Goal: Task Accomplishment & Management: Manage account settings

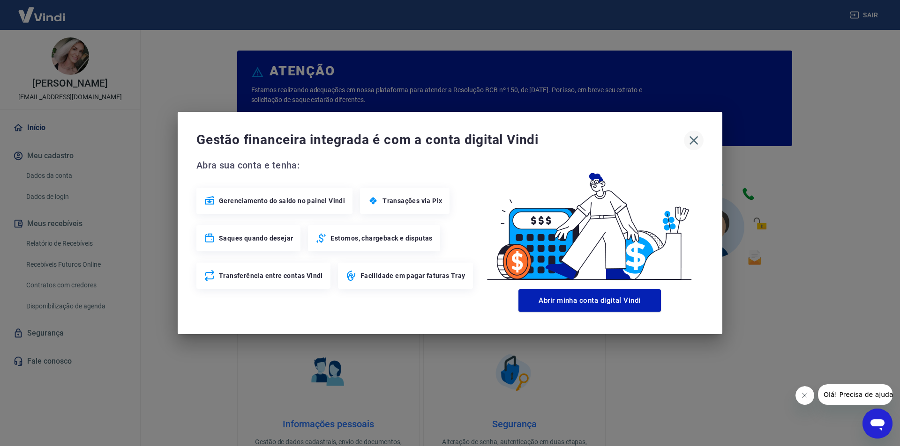
click at [696, 142] on icon "button" at bounding box center [693, 140] width 9 height 9
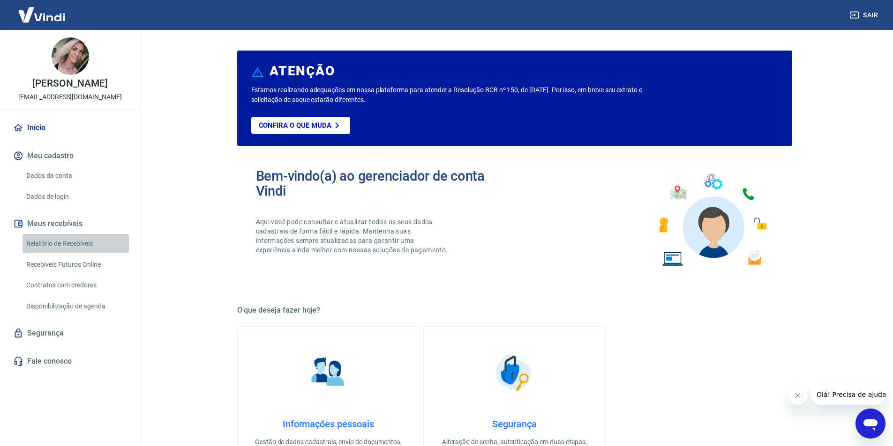
click at [75, 247] on link "Relatório de Recebíveis" at bounding box center [75, 243] width 106 height 19
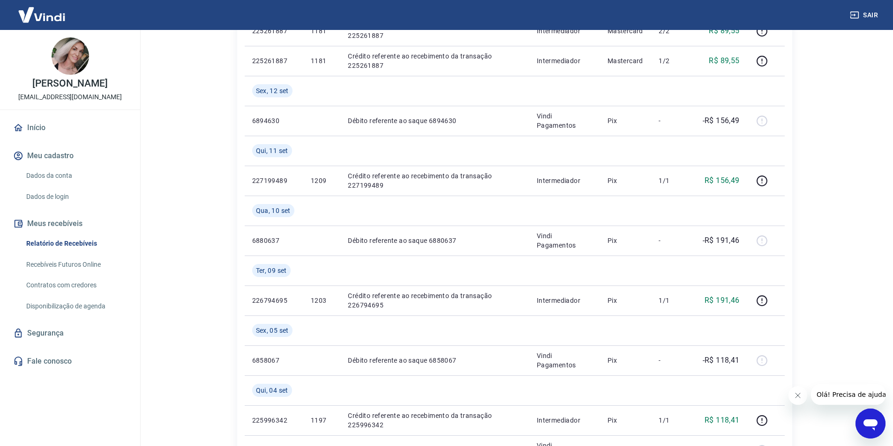
scroll to position [656, 0]
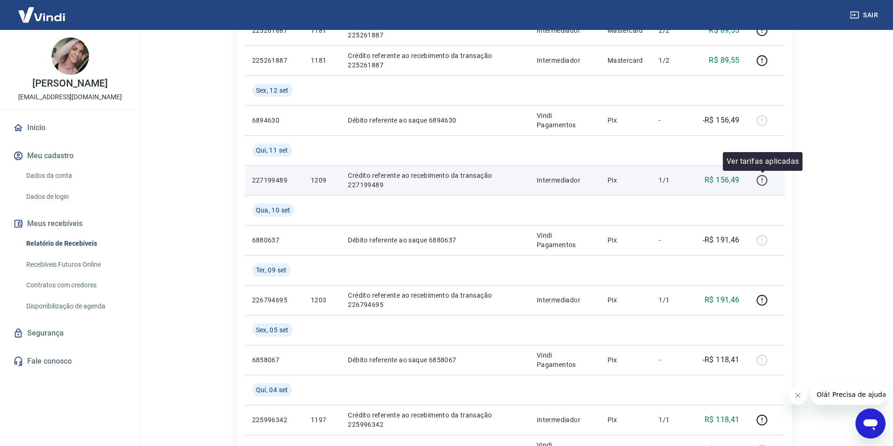
click at [765, 181] on icon "button" at bounding box center [762, 181] width 12 height 12
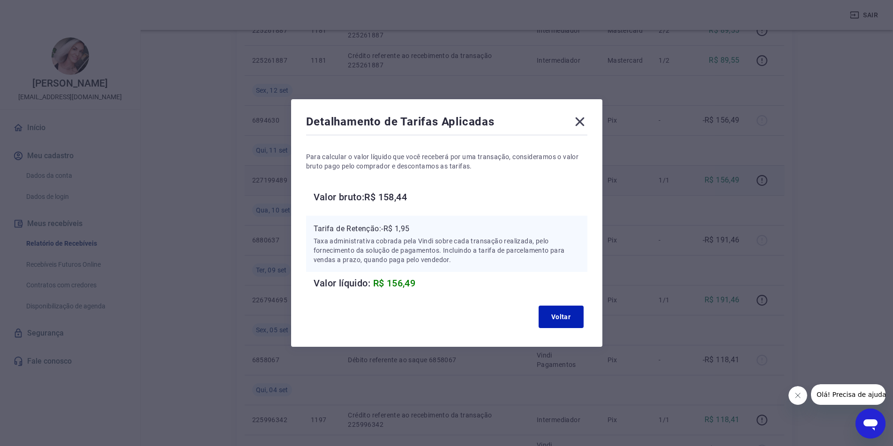
click at [587, 121] on icon at bounding box center [579, 121] width 15 height 15
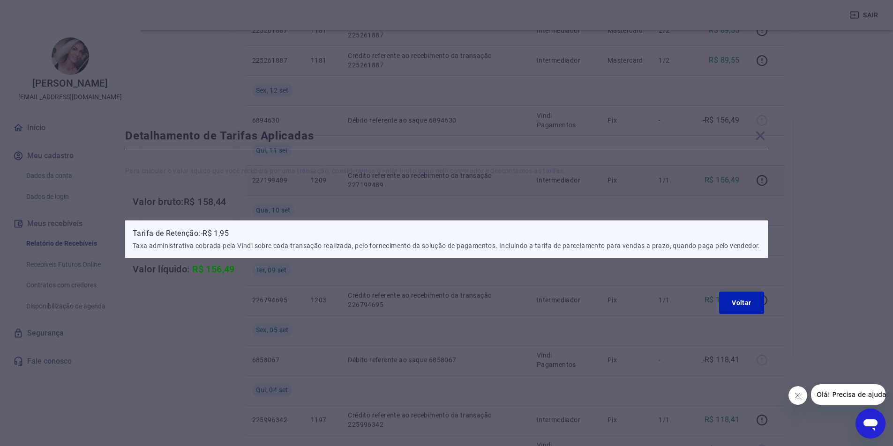
click at [588, 121] on p "Vindi Pagamentos" at bounding box center [564, 120] width 56 height 19
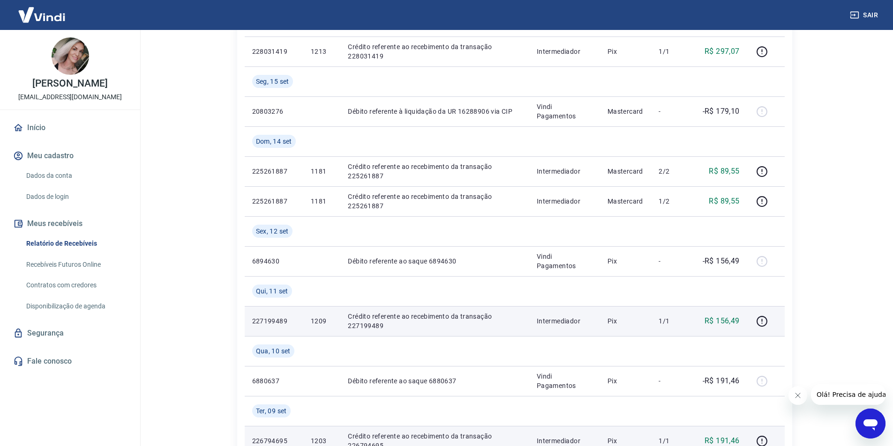
scroll to position [469, 0]
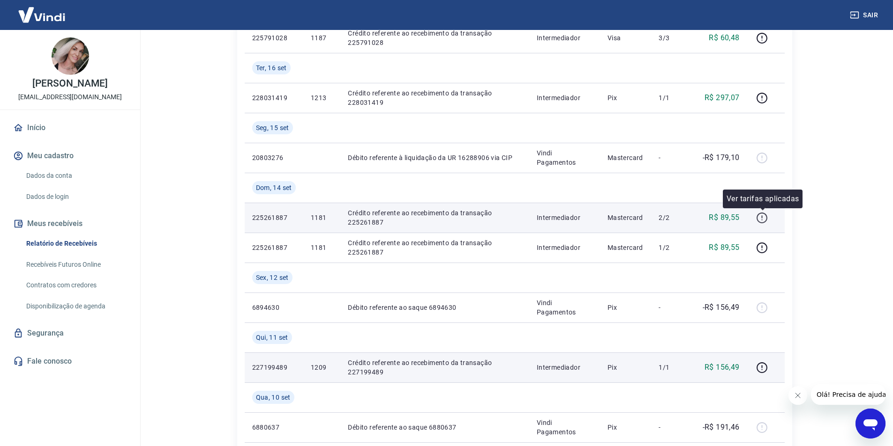
click at [762, 217] on icon "button" at bounding box center [761, 217] width 1 height 3
